Goal: Transaction & Acquisition: Book appointment/travel/reservation

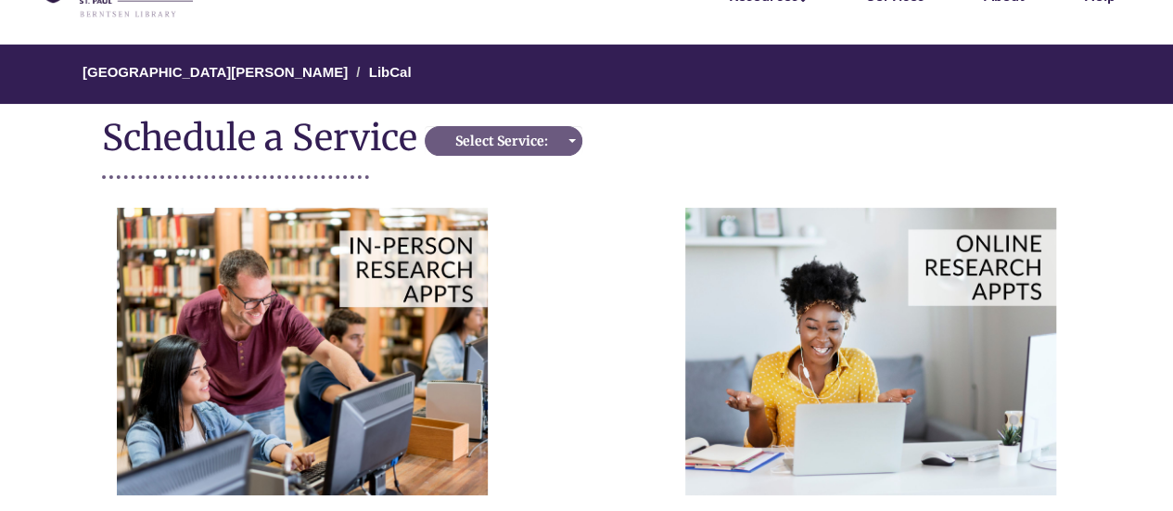
scroll to position [121, 0]
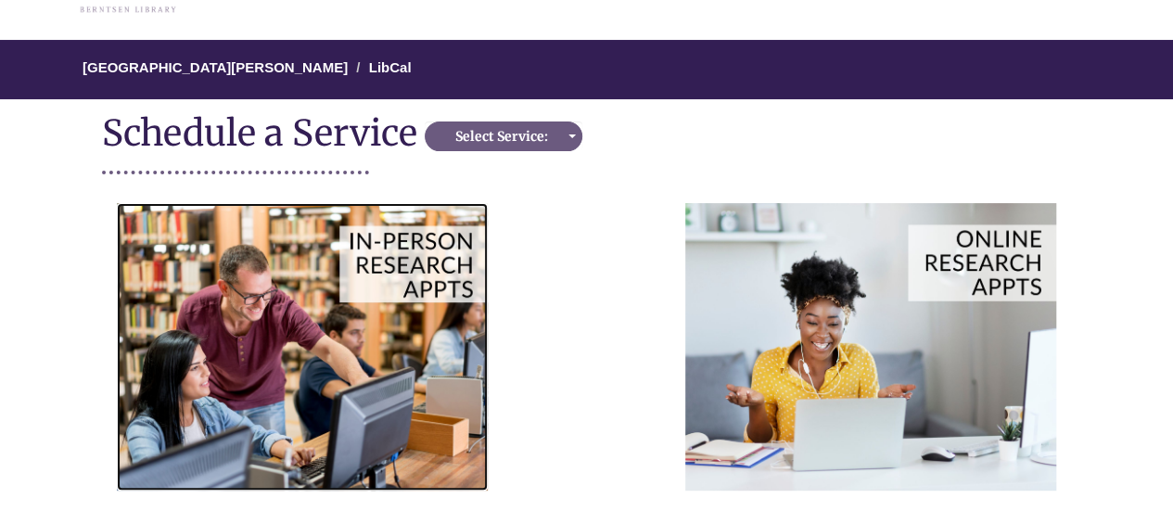
click at [460, 303] on img at bounding box center [302, 346] width 371 height 287
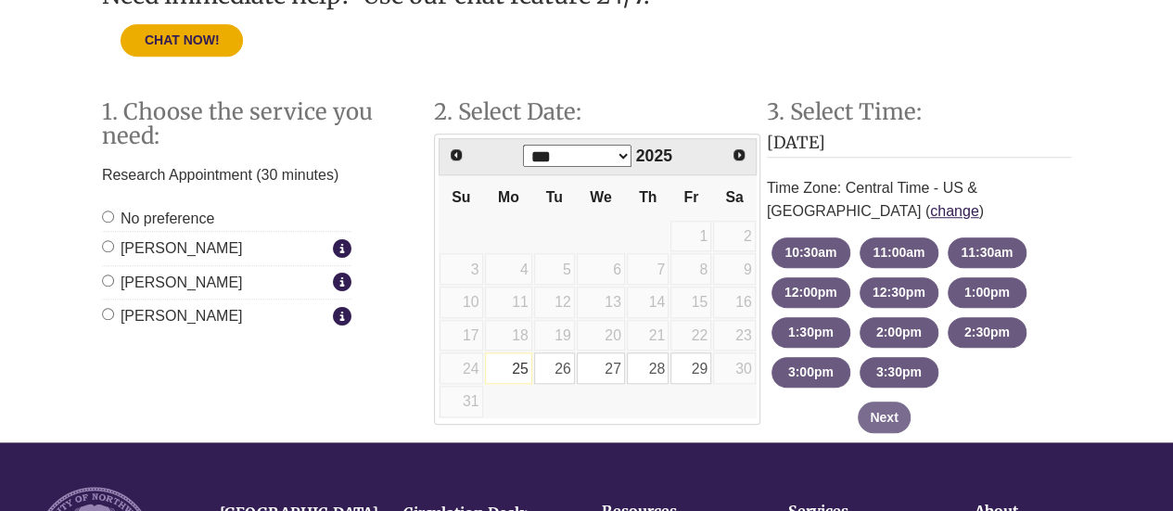
scroll to position [651, 0]
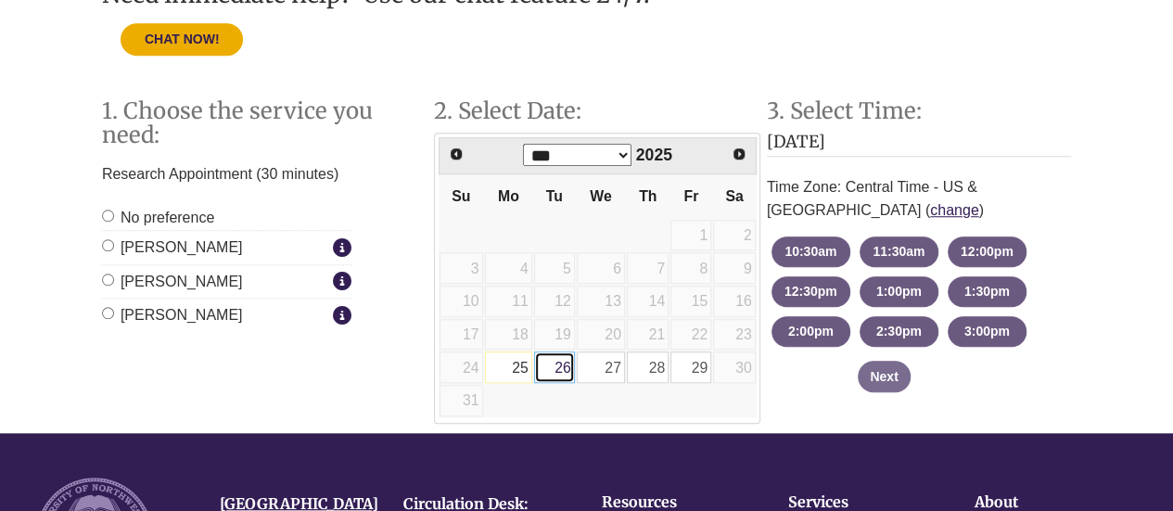
click at [561, 367] on link "26" at bounding box center [554, 367] width 41 height 32
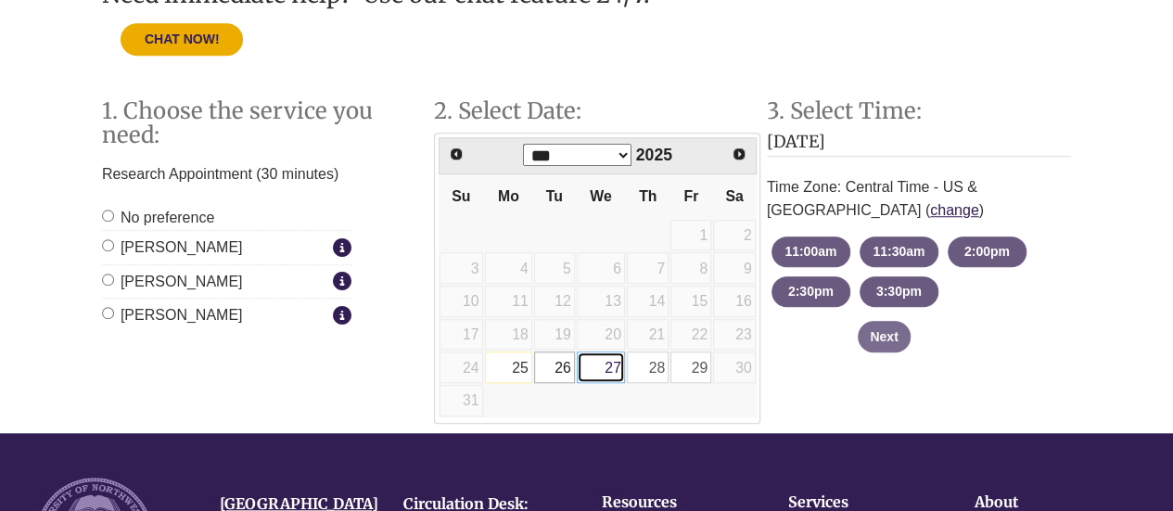
click at [595, 365] on link "27" at bounding box center [601, 367] width 48 height 32
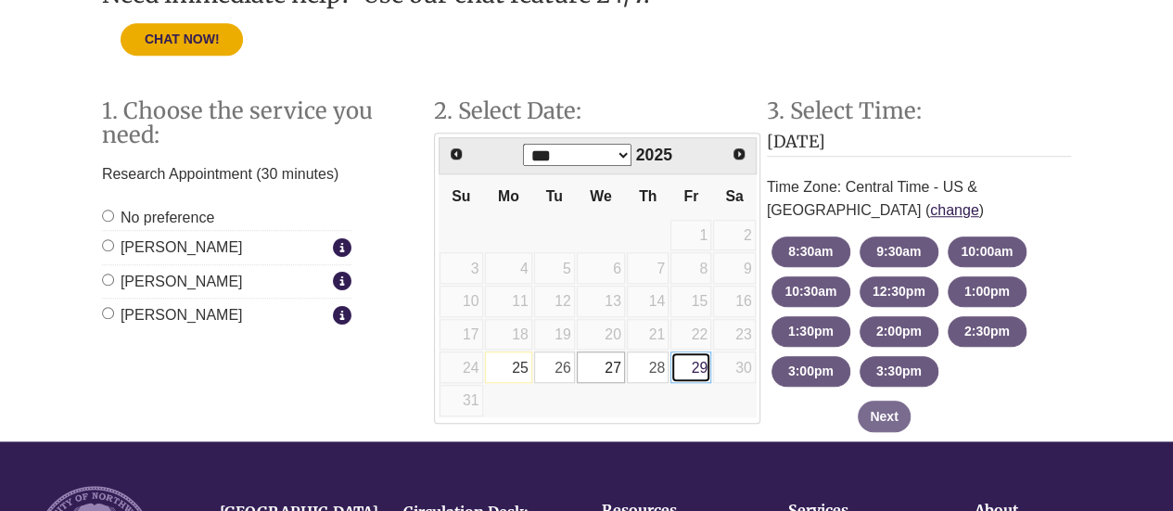
click at [703, 358] on link "29" at bounding box center [690, 367] width 41 height 32
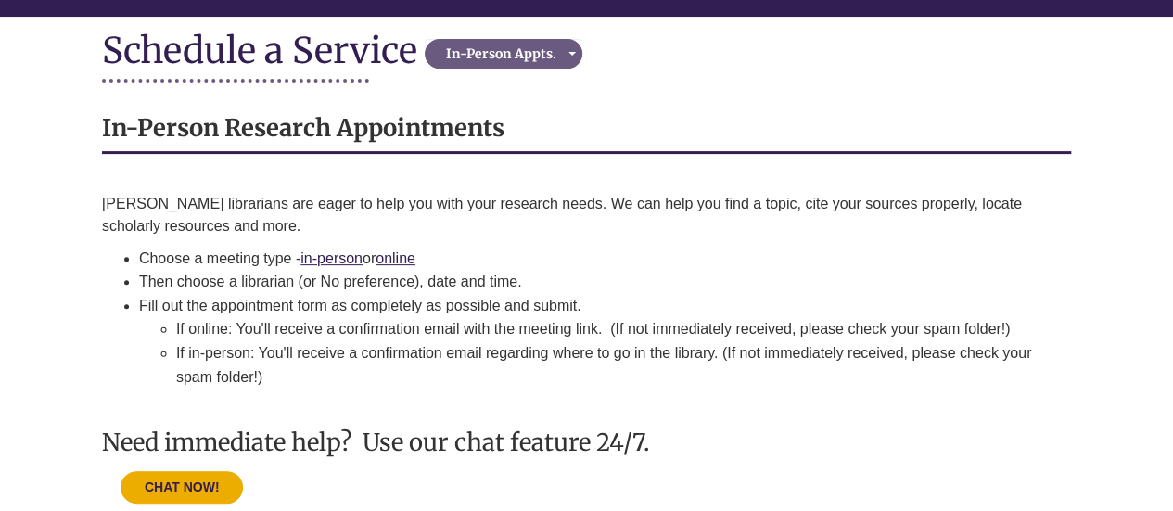
scroll to position [163, 0]
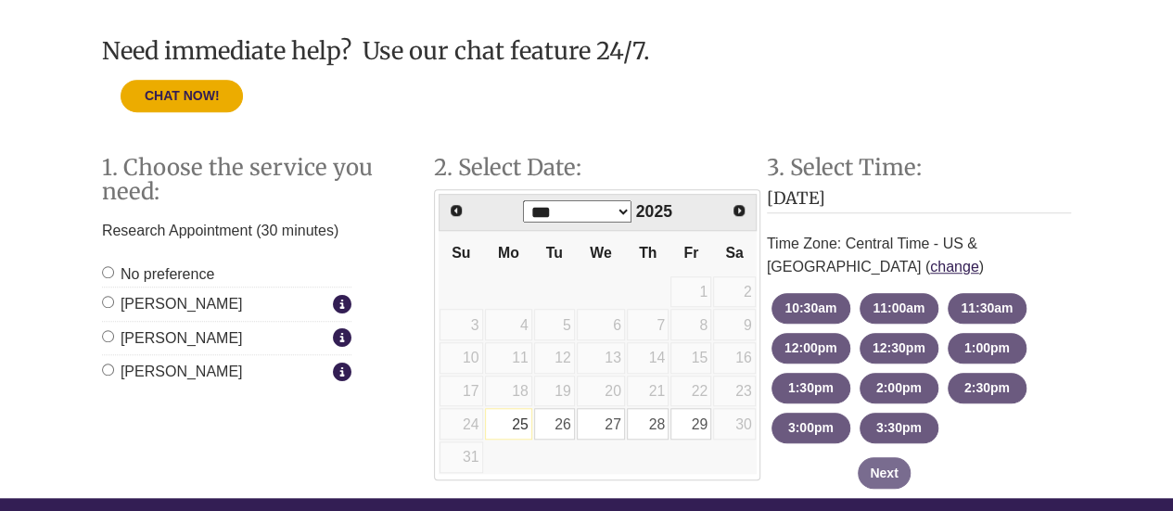
scroll to position [596, 0]
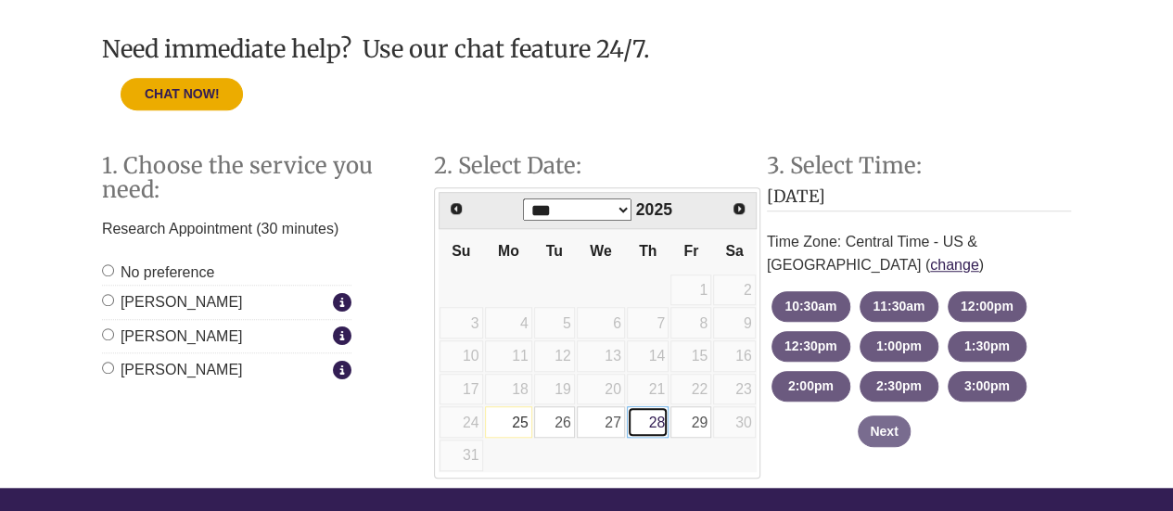
click at [651, 418] on link "28" at bounding box center [648, 422] width 42 height 32
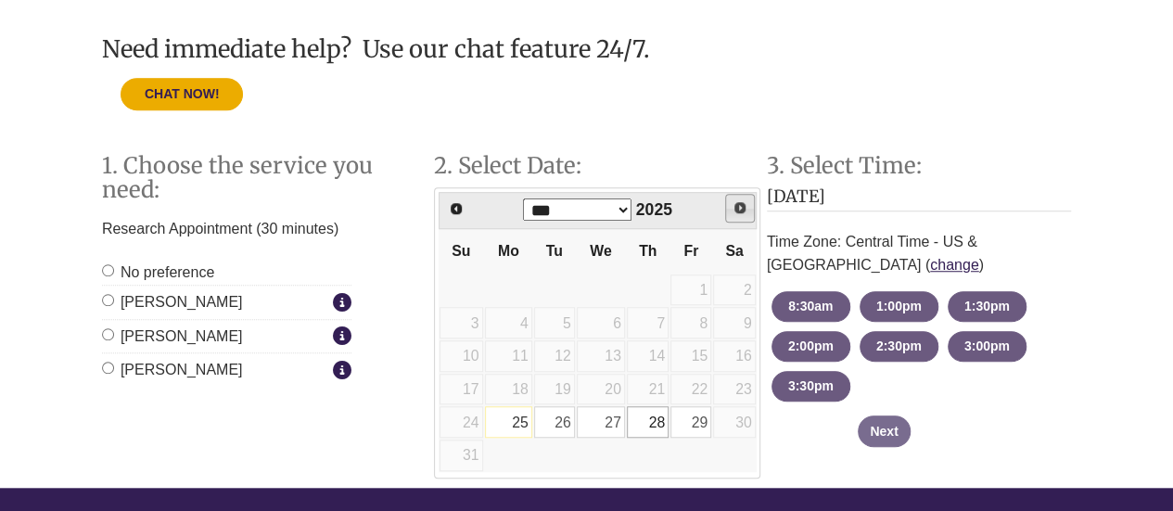
click at [742, 202] on span "Next" at bounding box center [740, 207] width 15 height 15
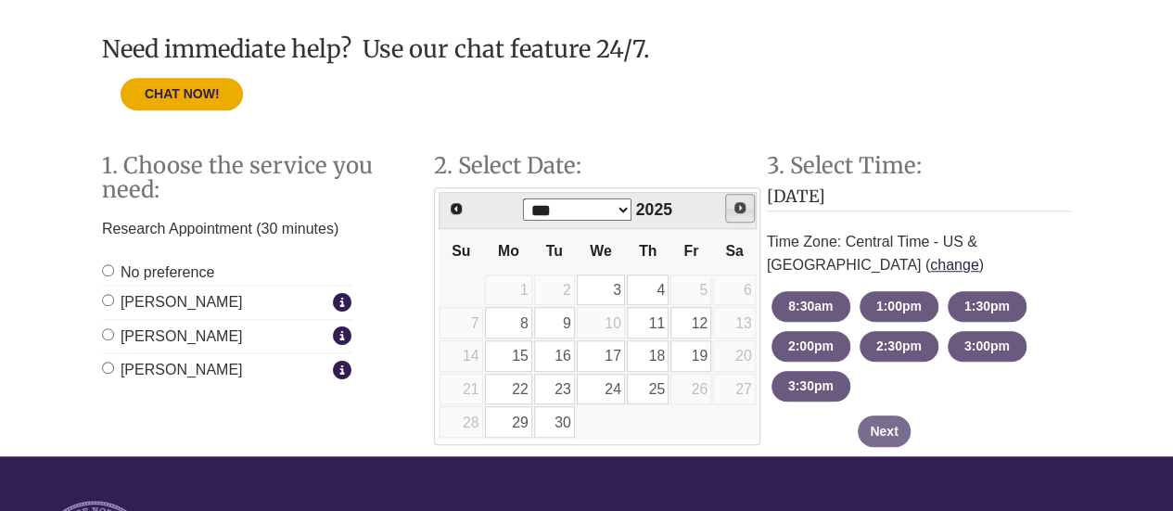
click at [742, 202] on span "Next" at bounding box center [740, 207] width 15 height 15
click at [453, 207] on span "Prev" at bounding box center [455, 207] width 15 height 15
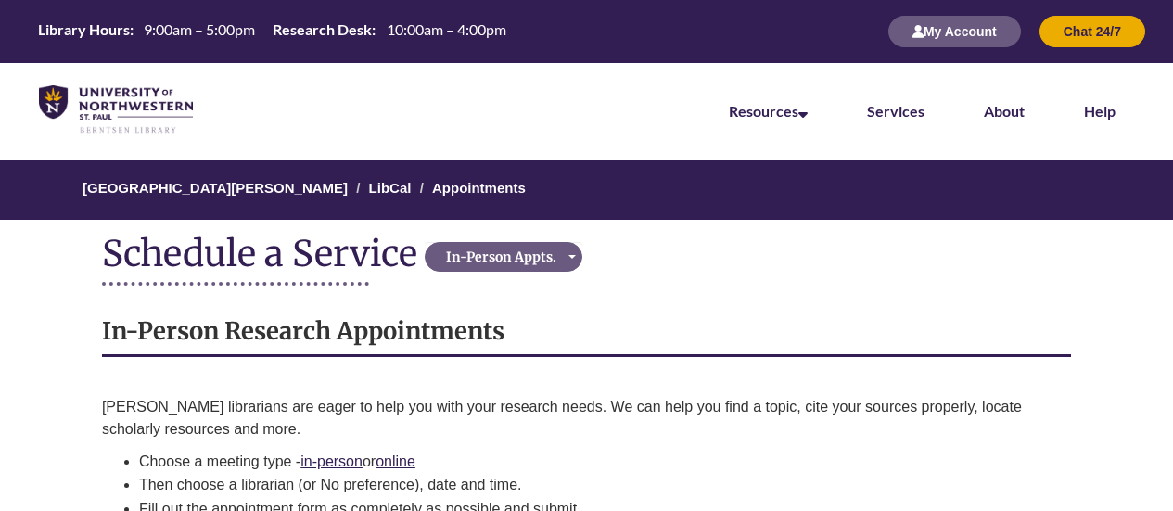
scroll to position [593, 0]
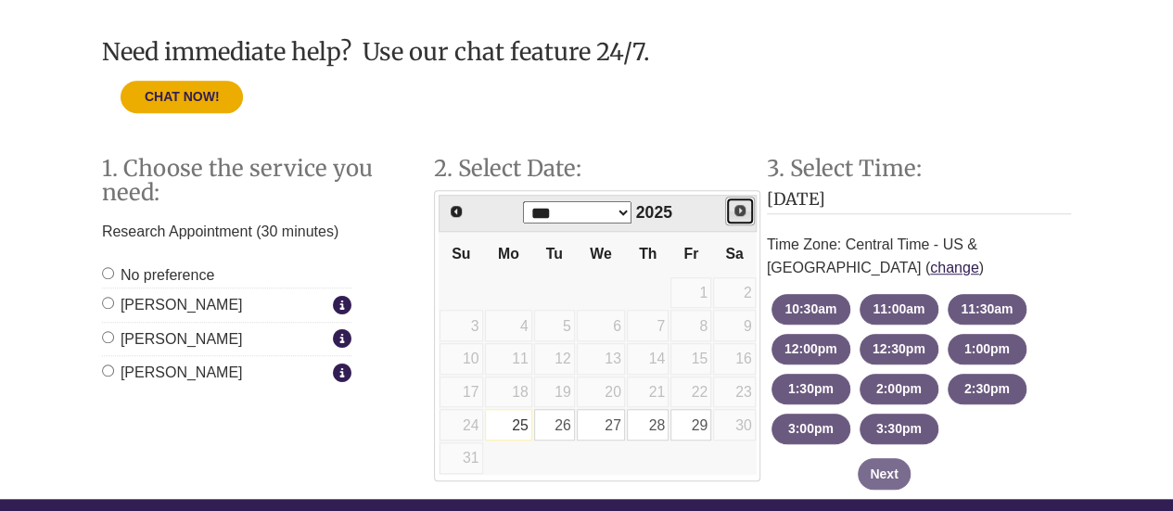
click at [741, 203] on span "Next" at bounding box center [740, 210] width 15 height 15
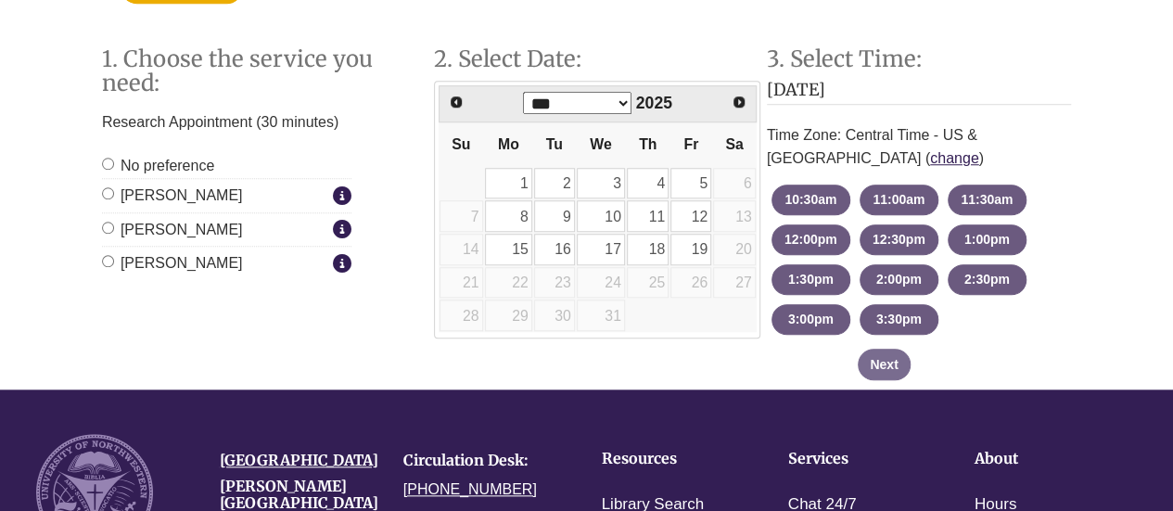
scroll to position [744, 0]
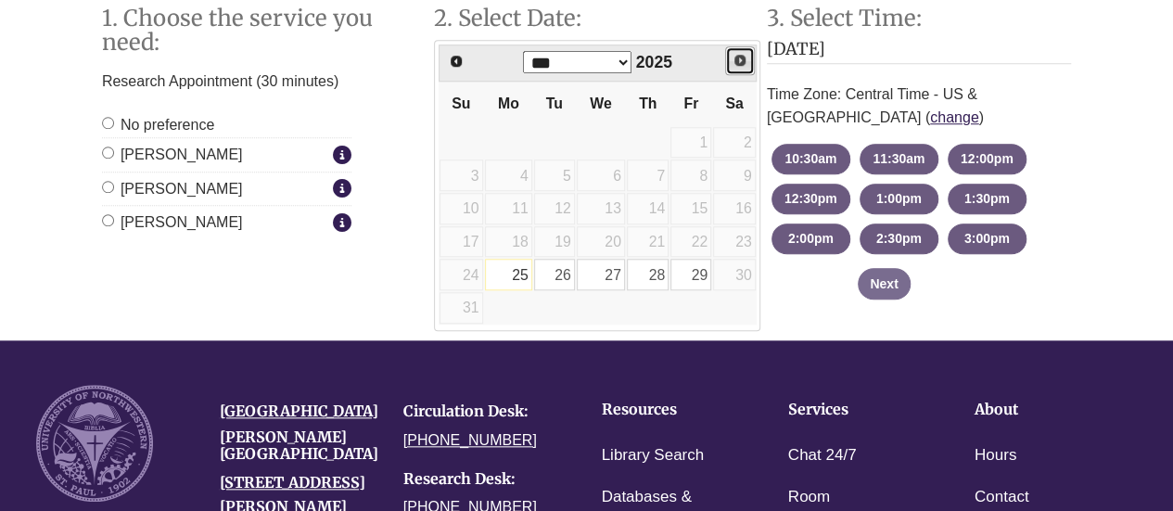
click at [740, 60] on span "Next" at bounding box center [740, 60] width 15 height 15
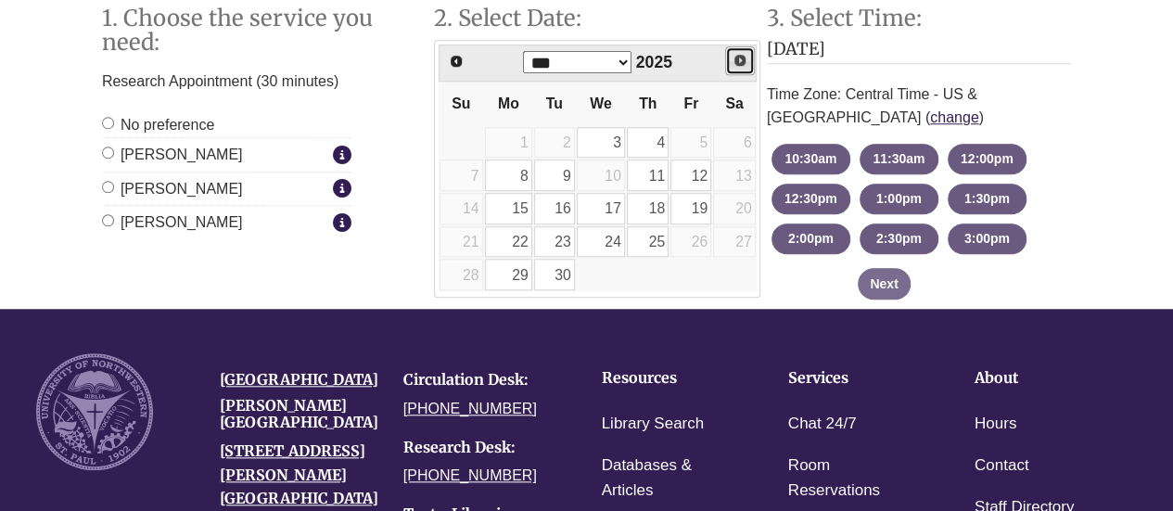
click at [740, 60] on span "Next" at bounding box center [740, 60] width 15 height 15
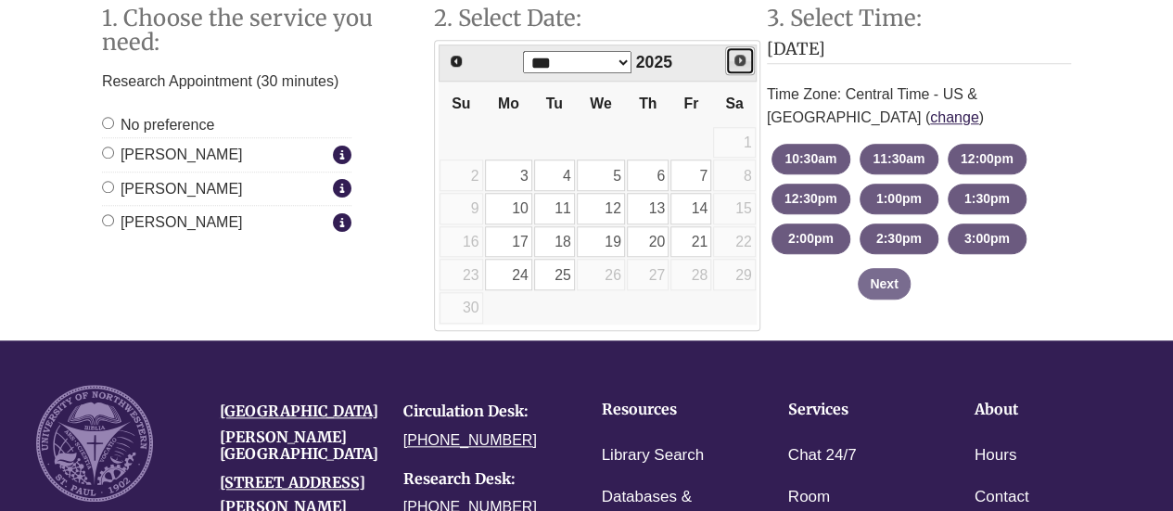
click at [740, 60] on span "Next" at bounding box center [740, 60] width 15 height 15
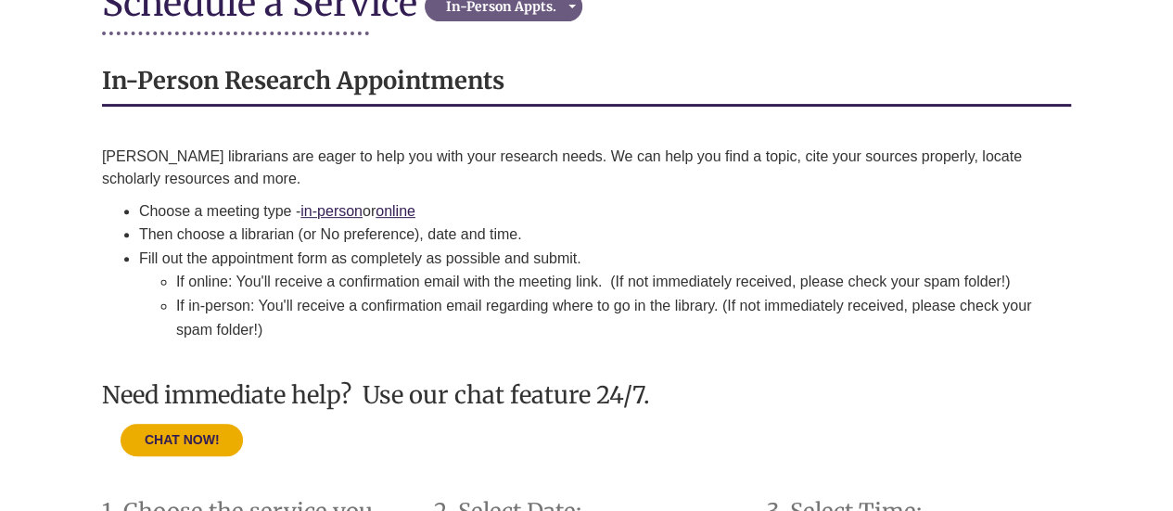
scroll to position [247, 0]
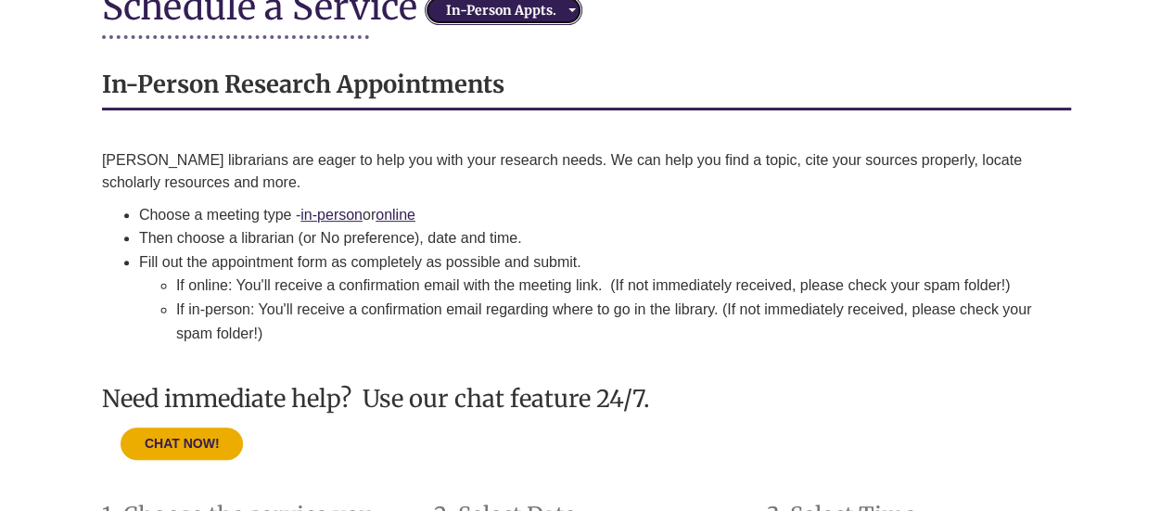
click at [510, 7] on div "In-Person Appts." at bounding box center [501, 10] width 142 height 19
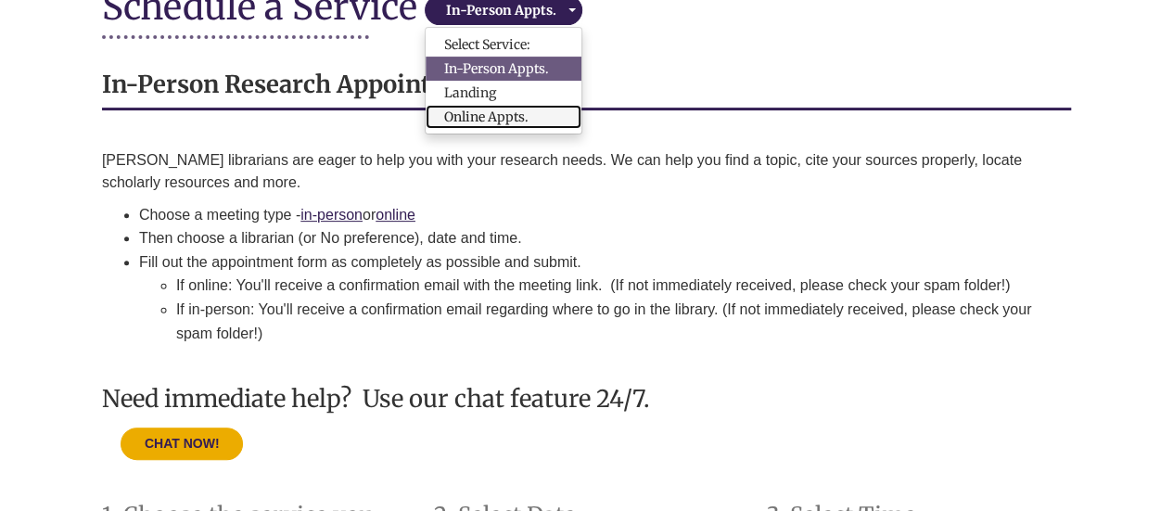
click at [509, 108] on span "Online Appts." at bounding box center [486, 117] width 84 height 19
select select "**********"
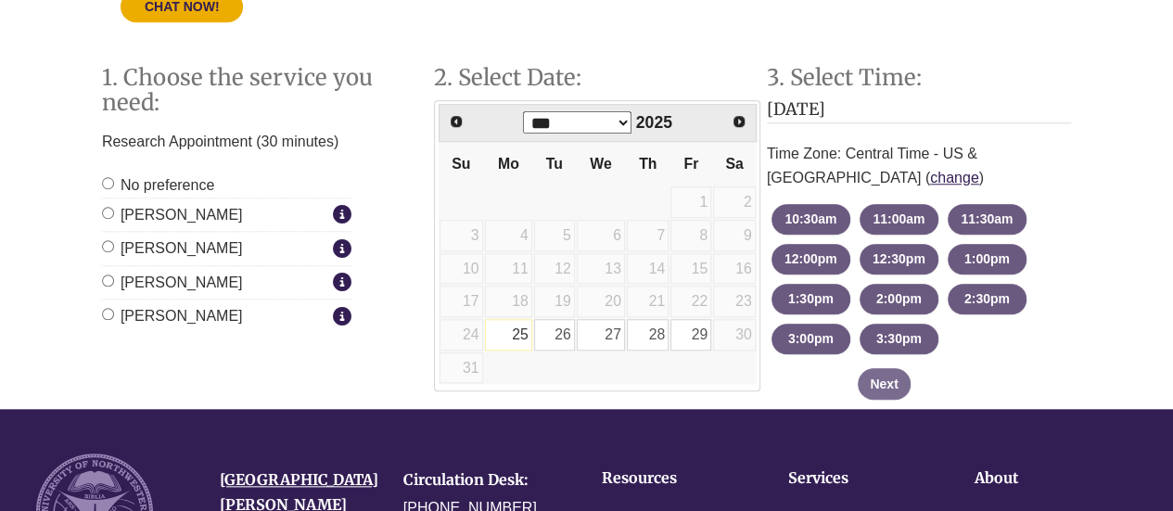
scroll to position [728, 0]
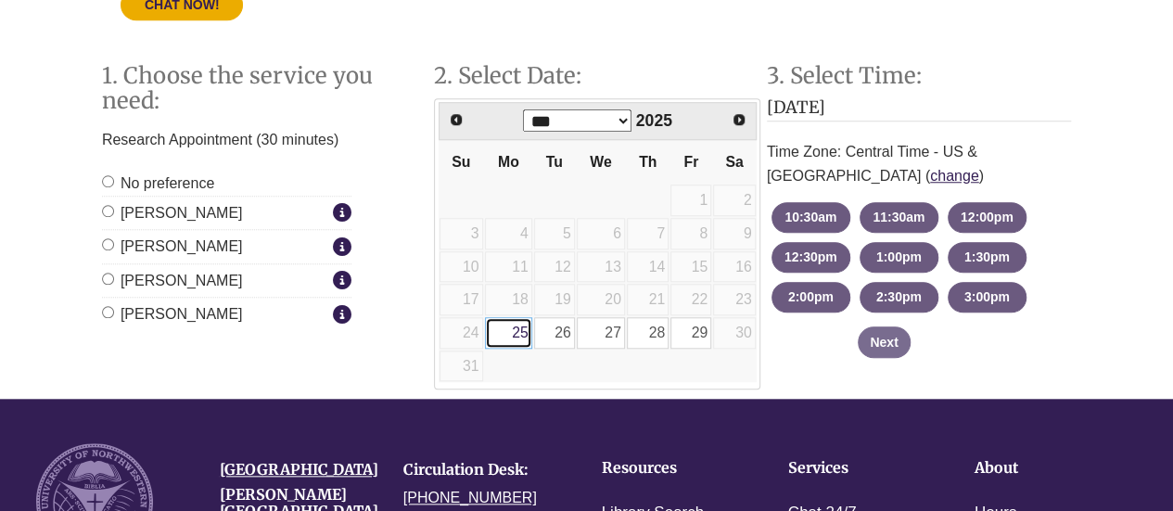
click at [518, 329] on link "25" at bounding box center [508, 333] width 47 height 32
click at [658, 324] on link "28" at bounding box center [648, 333] width 42 height 32
click at [740, 118] on span "Next" at bounding box center [740, 118] width 15 height 15
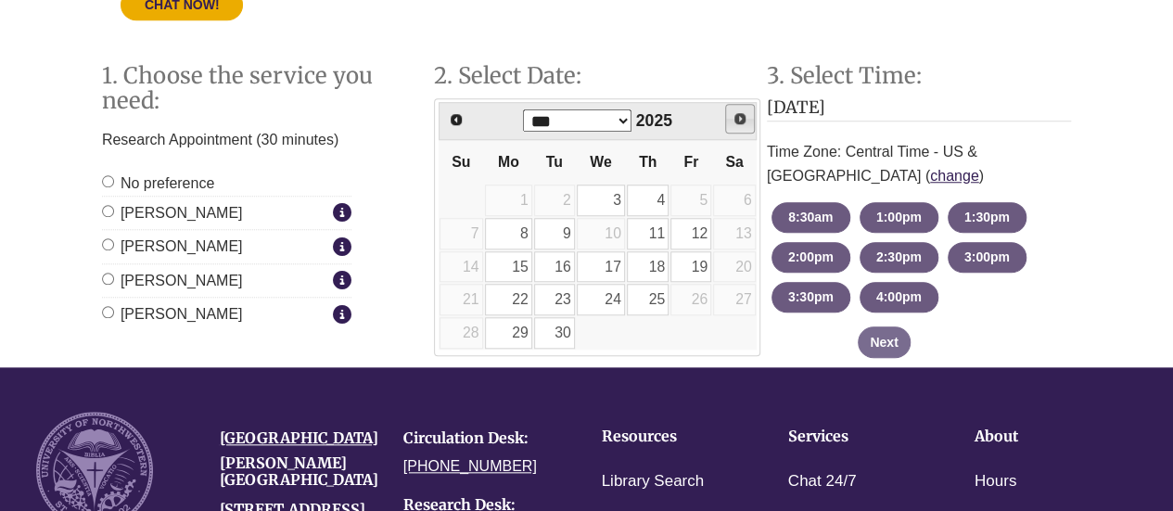
click at [740, 118] on span "Next" at bounding box center [740, 118] width 15 height 15
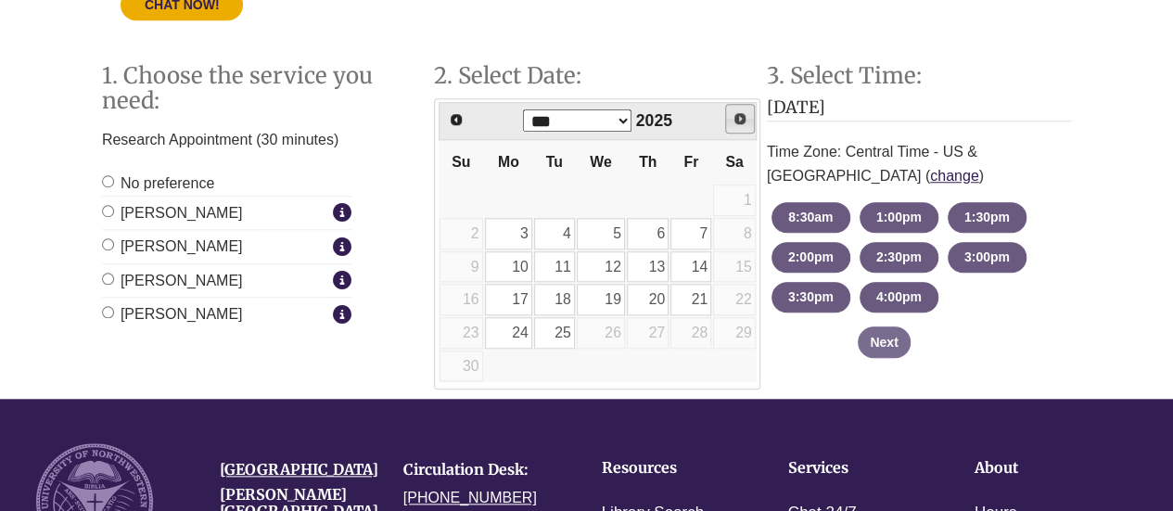
click at [740, 118] on span "Next" at bounding box center [740, 118] width 15 height 15
click at [734, 124] on link "Next" at bounding box center [740, 119] width 30 height 30
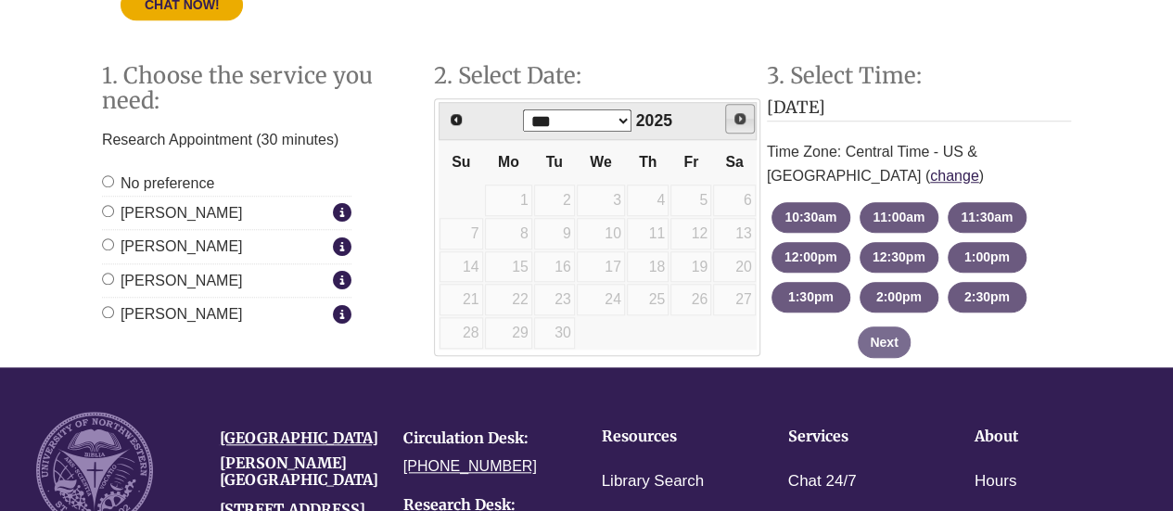
click at [734, 124] on link "Next" at bounding box center [740, 119] width 30 height 30
